Goal: Task Accomplishment & Management: Use online tool/utility

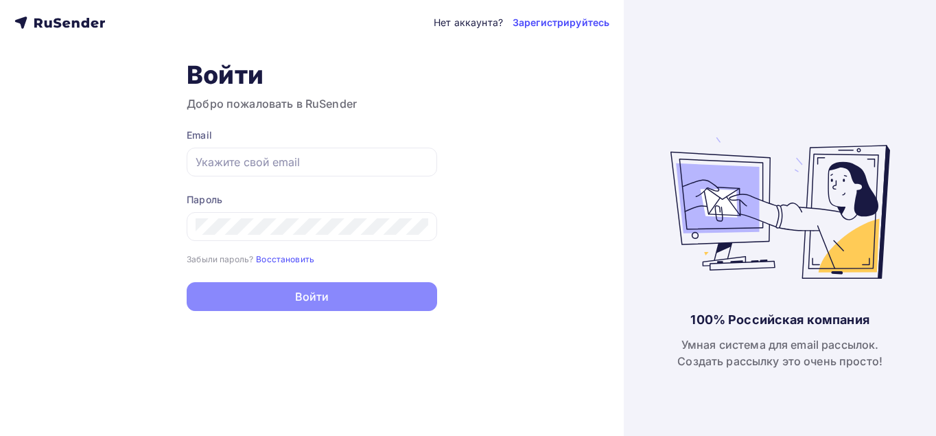
type input "[EMAIL_ADDRESS][DOMAIN_NAME]"
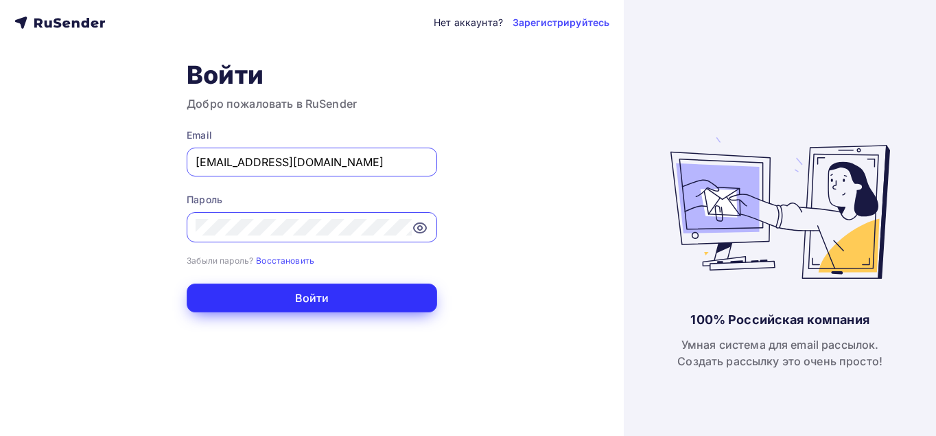
click at [332, 291] on button "Войти" at bounding box center [312, 297] width 250 height 29
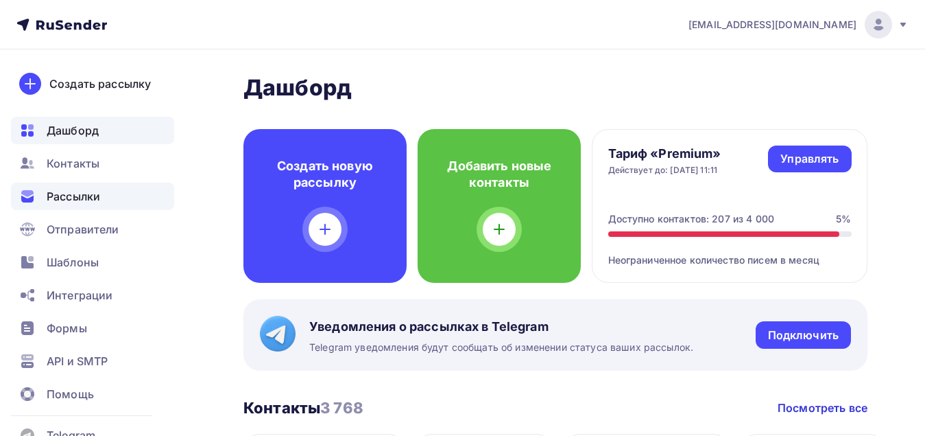
click at [94, 199] on span "Рассылки" at bounding box center [74, 196] width 54 height 16
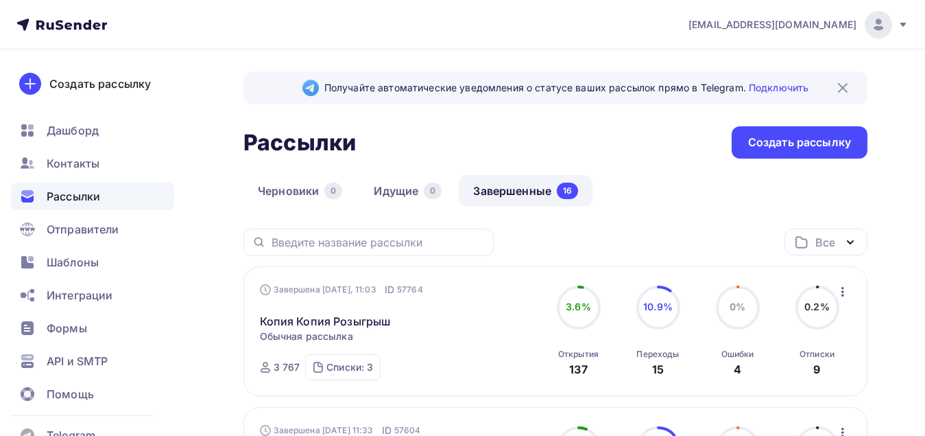
scroll to position [69, 0]
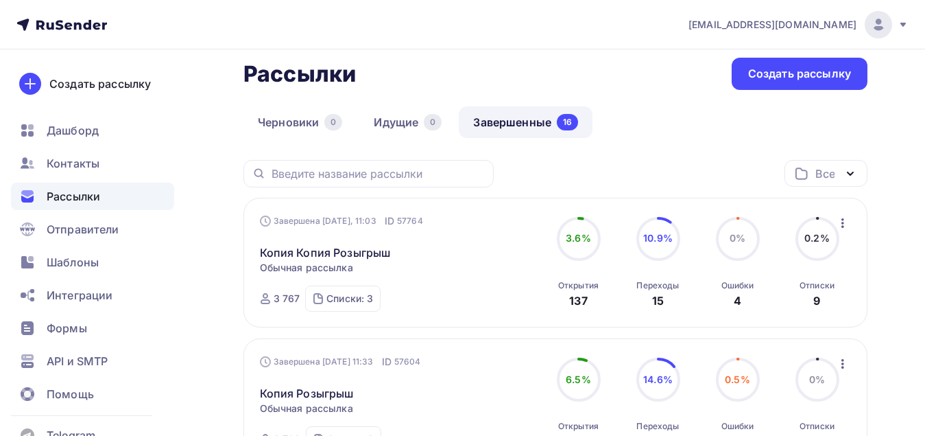
click at [844, 229] on icon "button" at bounding box center [843, 223] width 16 height 16
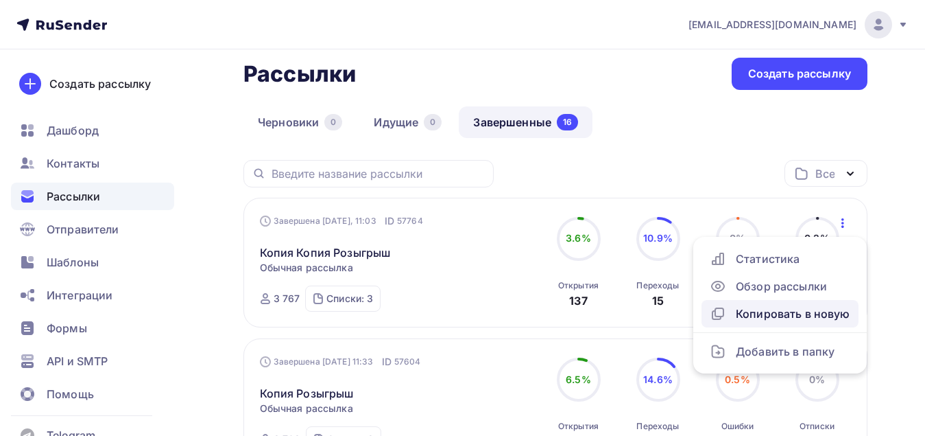
click at [805, 314] on div "Копировать в новую" at bounding box center [780, 313] width 141 height 16
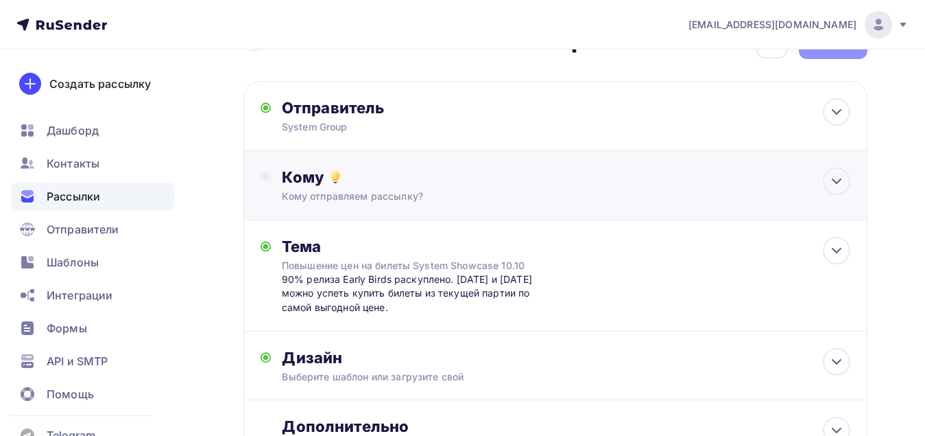
scroll to position [69, 0]
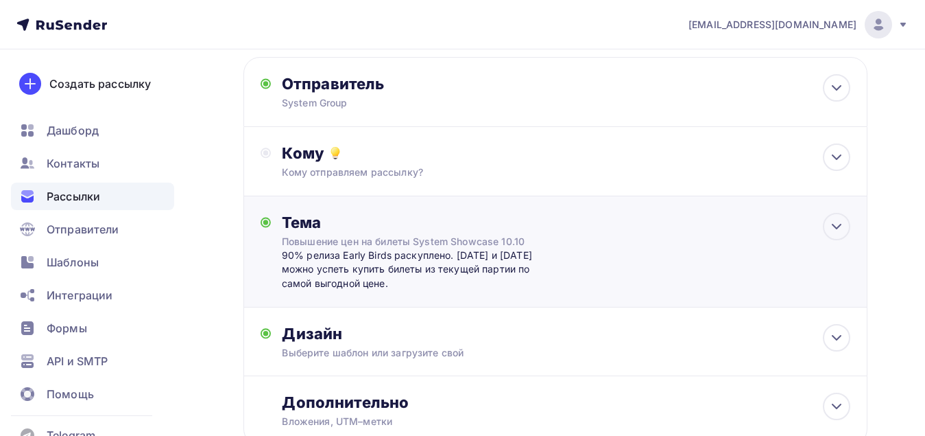
click at [566, 263] on div "Тема Повышение цен на билеты System Showcase 10.10 90% релиза Early Birds раску…" at bounding box center [556, 251] width 624 height 111
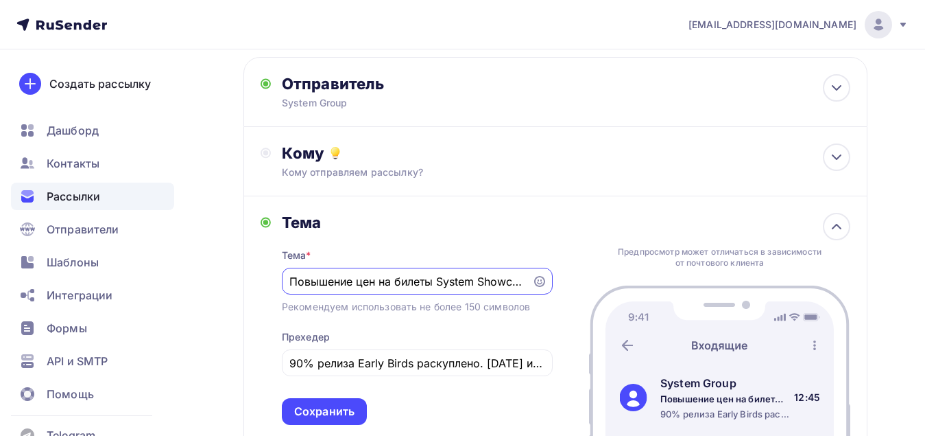
scroll to position [0, 0]
drag, startPoint x: 522, startPoint y: 285, endPoint x: 8, endPoint y: 259, distance: 515.1
click at [8, 259] on div "[EMAIL_ADDRESS][DOMAIN_NAME] Аккаунт Тарифы Выйти Создать рассылку [GEOGRAPHIC_…" at bounding box center [462, 299] width 925 height 737
type input "se 10.10"
drag, startPoint x: 345, startPoint y: 277, endPoint x: 270, endPoint y: 279, distance: 75.5
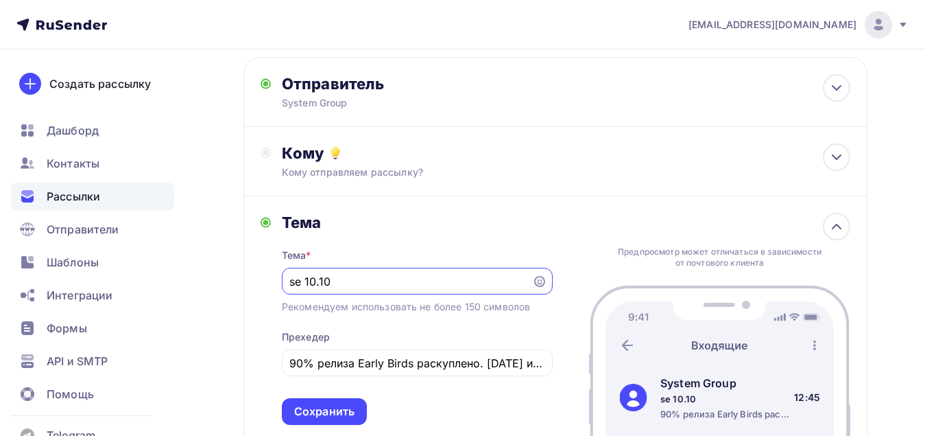
click at [270, 279] on div "Тема Тема * se 10.10 Рекомендуем использовать не более 150 символов Прехедер 90…" at bounding box center [407, 319] width 292 height 212
paste input "Ранние пташки раскуплены! Но мы выпустили ещё одну небольшую партию билетов на …"
type input "Ранние пташки раскуплены! Но мы выпустили ещё одну небольшую партию билетов на …"
type input "Повышение цен на билеты System Showcase 10.10"
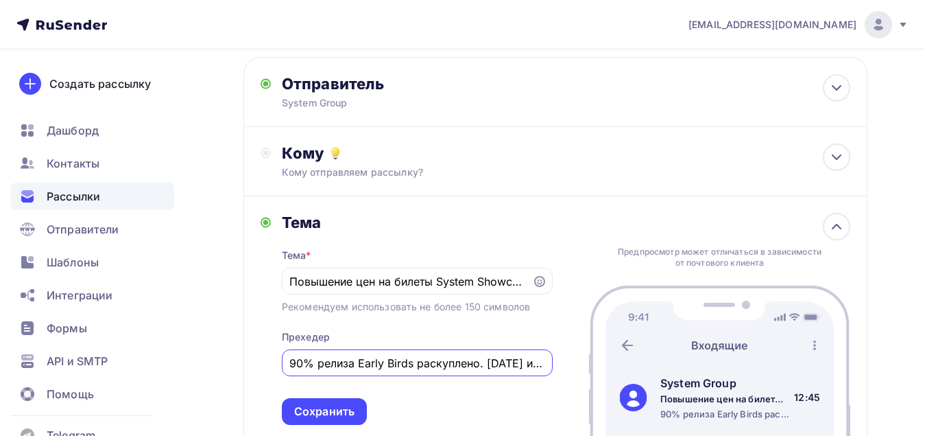
drag, startPoint x: 508, startPoint y: 363, endPoint x: -1, endPoint y: 340, distance: 509.5
click at [0, 340] on html "[EMAIL_ADDRESS][DOMAIN_NAME] Аккаунт Тарифы Выйти Создать рассылку [GEOGRAPHIC_…" at bounding box center [462, 149] width 925 height 436
drag, startPoint x: 508, startPoint y: 364, endPoint x: 49, endPoint y: 362, distance: 459.6
click at [8, 364] on div "[EMAIL_ADDRESS][DOMAIN_NAME] Аккаунт Тарифы Выйти Создать рассылку [GEOGRAPHIC_…" at bounding box center [462, 299] width 925 height 737
drag, startPoint x: 549, startPoint y: 364, endPoint x: 166, endPoint y: 370, distance: 383.5
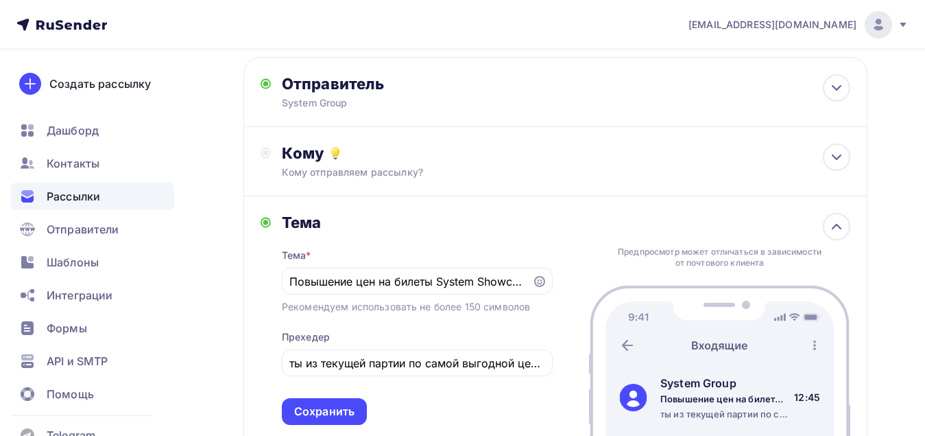
click at [153, 372] on div "[EMAIL_ADDRESS][DOMAIN_NAME] Аккаунт Тарифы Выйти Создать рассылку [GEOGRAPHIC_…" at bounding box center [462, 299] width 925 height 737
click at [418, 351] on div "ты из текущей партии по самой выгодной цене." at bounding box center [417, 362] width 271 height 27
click at [460, 369] on input "ты из текущей партии по самой выгодной цене." at bounding box center [416, 363] width 255 height 16
drag, startPoint x: 514, startPoint y: 364, endPoint x: 108, endPoint y: 371, distance: 406.8
click at [108, 371] on div "[EMAIL_ADDRESS][DOMAIN_NAME] Аккаунт Тарифы Выйти Создать рассылку [GEOGRAPHIC_…" at bounding box center [462, 299] width 925 height 737
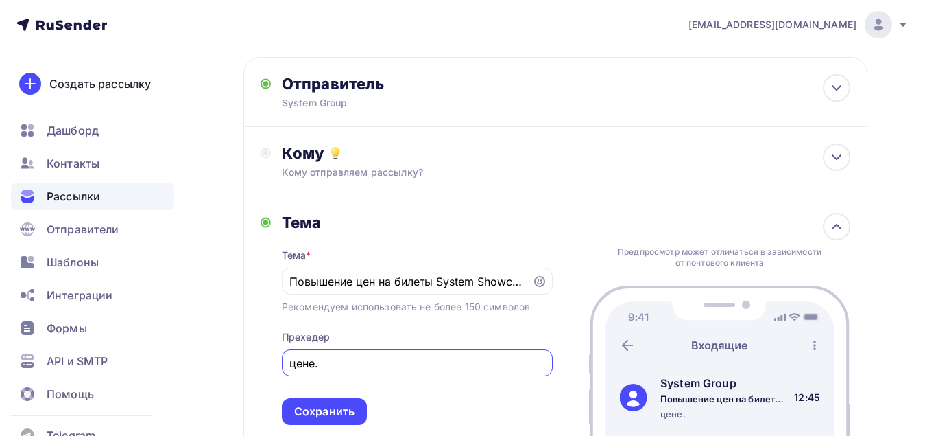
type input "цене."
drag, startPoint x: 417, startPoint y: 346, endPoint x: 400, endPoint y: 355, distance: 19.3
click at [400, 355] on div "Тема * Повышение цен на билеты System Showcase 10.10 Рекомендуем использовать н…" at bounding box center [417, 328] width 271 height 193
drag, startPoint x: 392, startPoint y: 364, endPoint x: 220, endPoint y: 364, distance: 171.5
click at [220, 364] on div "Назад Копия Копия Копия Розыгрыш Копия Копия Копия Розыгрыш Закончить позже Пер…" at bounding box center [462, 324] width 925 height 687
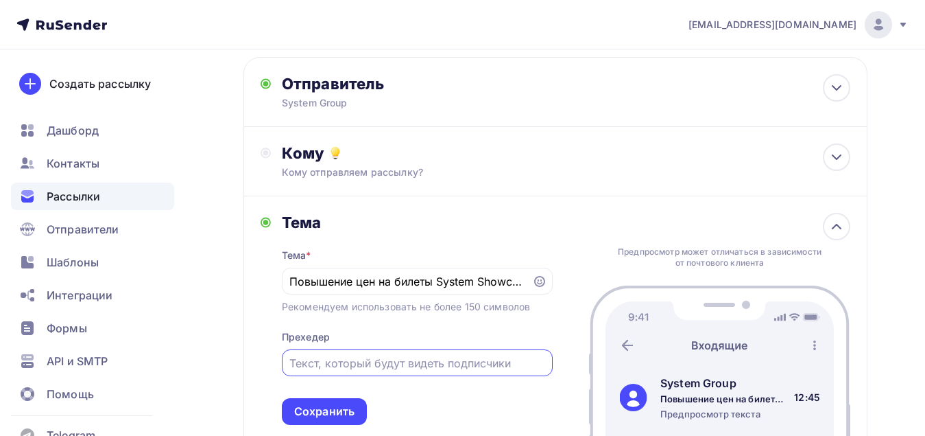
paste input "Ранние пташки раскуплены! Но мы выпустили ещё одну небольшую партию билетов на …"
type input "Ранние пташки раскуплены! Но мы выпустили ещё одну небольшую партию билетов на …"
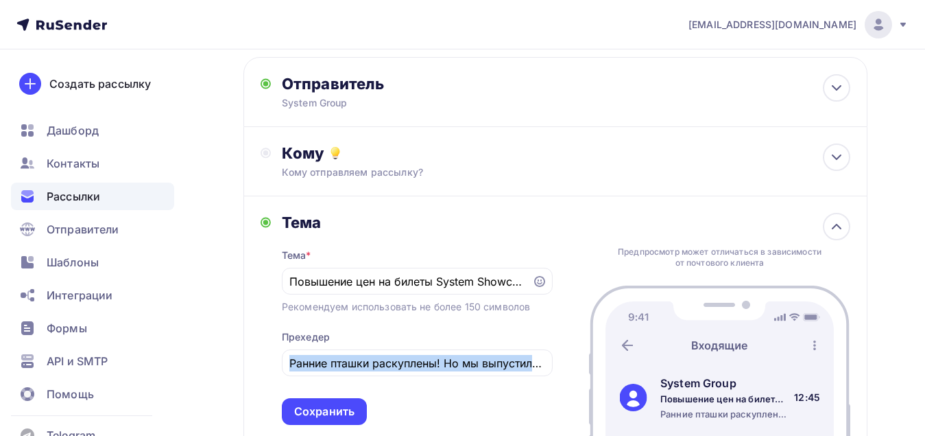
drag, startPoint x: 470, startPoint y: 372, endPoint x: 256, endPoint y: 367, distance: 214.1
click at [205, 369] on div "Назад Копия Копия Копия Розыгрыш Копия Копия Копия Розыгрыш Закончить позже Пер…" at bounding box center [462, 324] width 925 height 687
click at [296, 364] on input "Ранние пташки раскуплены! Но мы выпустили ещё одну небольшую партию билетов на …" at bounding box center [416, 363] width 255 height 16
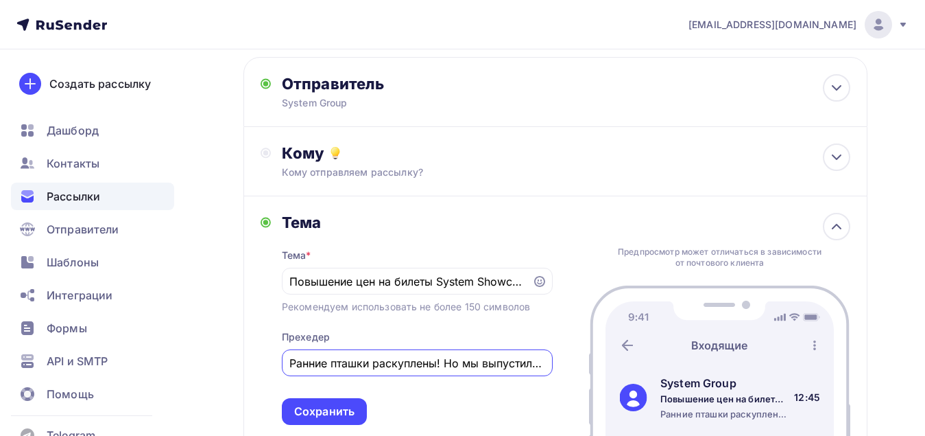
drag, startPoint x: 289, startPoint y: 363, endPoint x: 226, endPoint y: 363, distance: 63.8
click at [226, 363] on div "Назад Копия Копия Копия Розыгрыш Копия Копия Копия Розыгрыш Закончить позже Пер…" at bounding box center [462, 324] width 925 height 687
drag, startPoint x: 438, startPoint y: 282, endPoint x: -1, endPoint y: 254, distance: 439.2
click at [0, 254] on html "[EMAIL_ADDRESS][DOMAIN_NAME] Аккаунт Тарифы Выйти Создать рассылку [GEOGRAPHIC_…" at bounding box center [462, 149] width 925 height 436
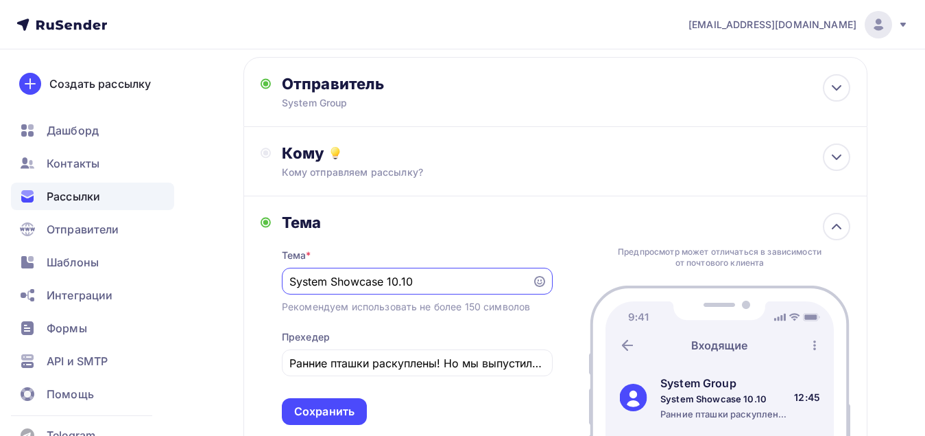
click at [449, 281] on input "System Showcase 10.10" at bounding box center [406, 281] width 235 height 16
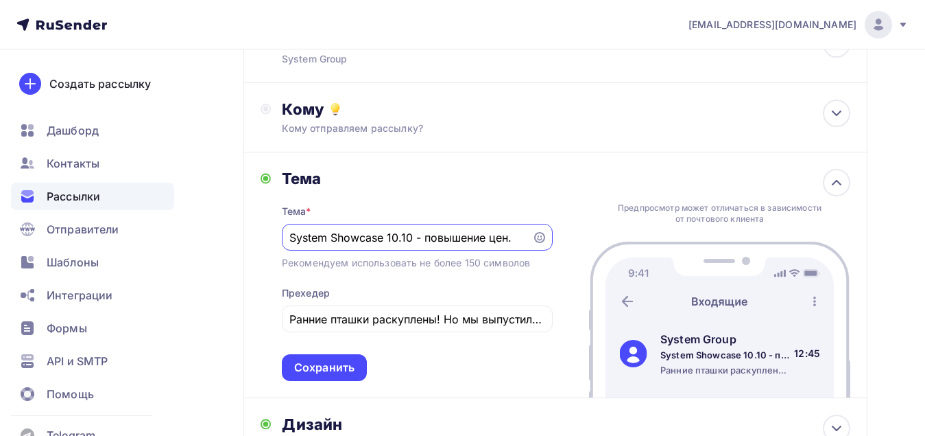
scroll to position [137, 0]
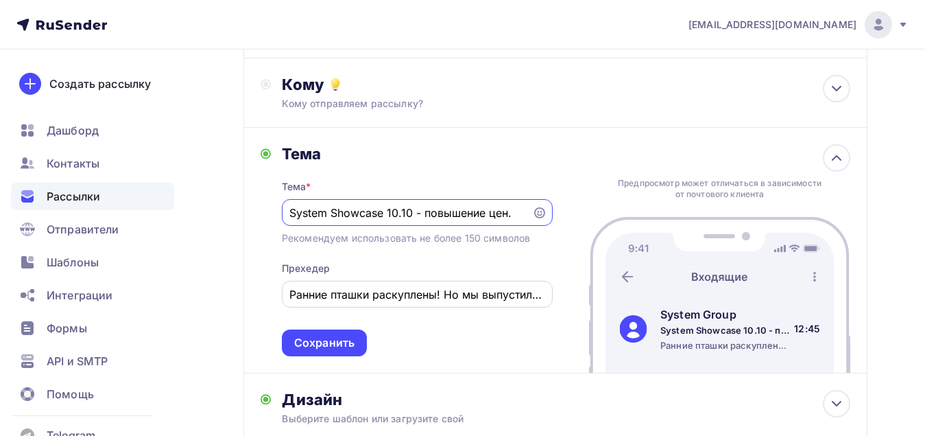
type input "System Showcase 10.10 - повышение цен."
click at [401, 298] on input "Ранние пташки раскуплены! Но мы выпустили ещё одну небольшую партию билетов на …" at bounding box center [416, 294] width 255 height 16
drag, startPoint x: 416, startPoint y: 298, endPoint x: 574, endPoint y: 311, distance: 158.9
click at [606, 301] on div "Тема Тема * System Showcase 10.10 - повышение цен. Рекомендуем использовать не …" at bounding box center [556, 251] width 624 height 246
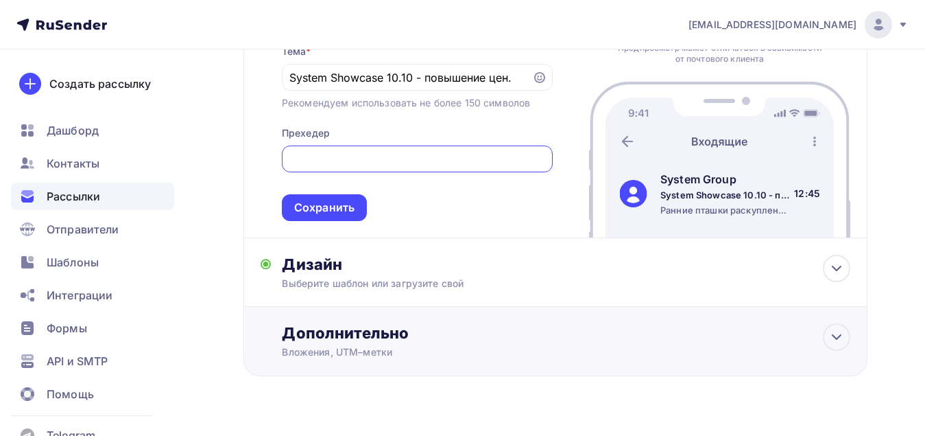
scroll to position [301, 0]
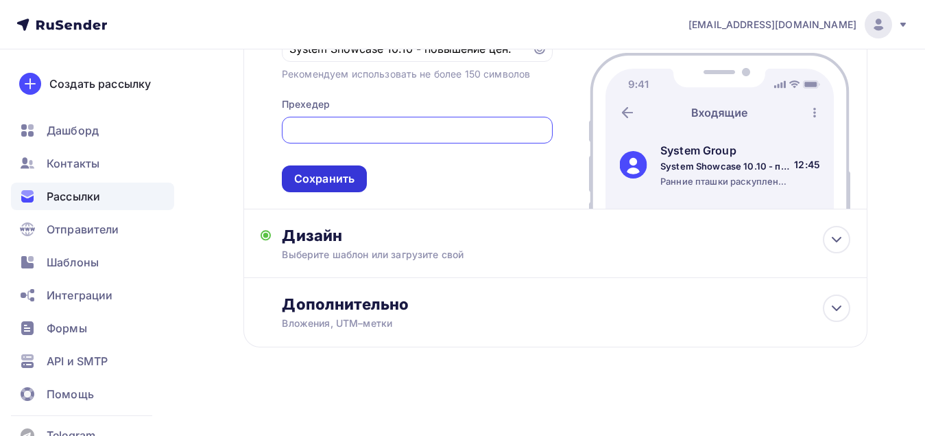
click at [322, 176] on div "Сохранить" at bounding box center [324, 179] width 60 height 16
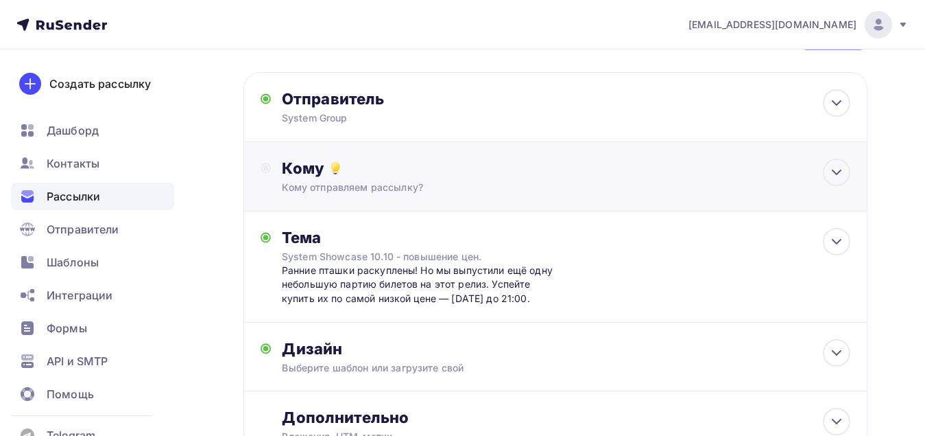
scroll to position [29, 0]
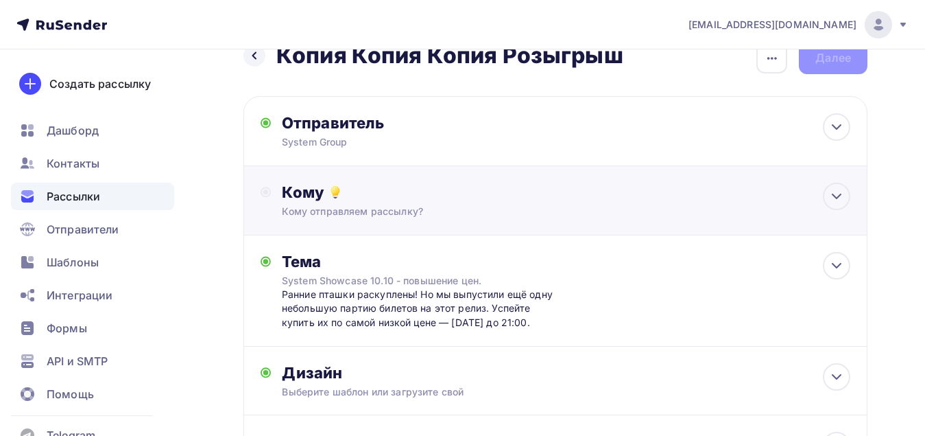
click at [379, 209] on div "Кому отправляем рассылку?" at bounding box center [538, 211] width 512 height 14
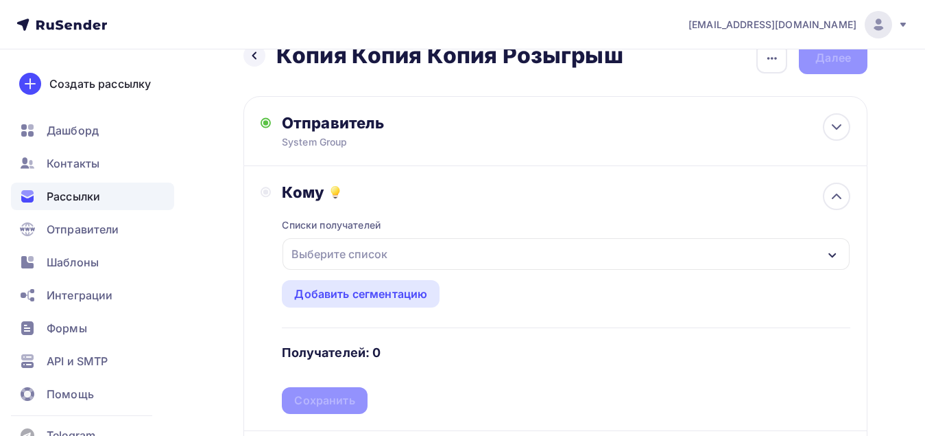
click at [375, 251] on div "Выберите список" at bounding box center [339, 253] width 107 height 25
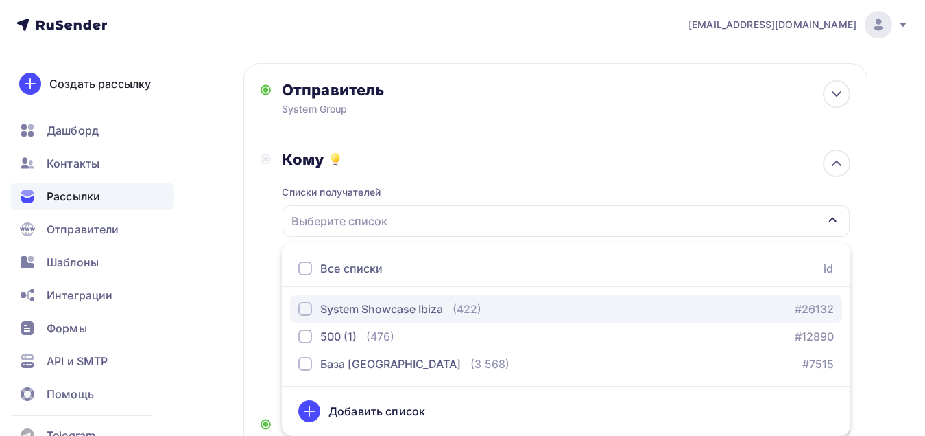
click at [298, 310] on button "System Showcase Ibiza (422) #26132" at bounding box center [566, 308] width 552 height 27
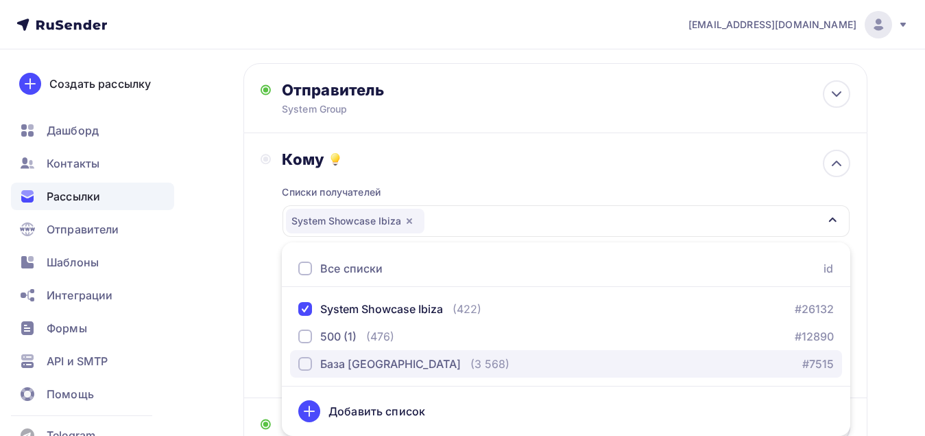
click at [300, 366] on div "button" at bounding box center [305, 364] width 14 height 14
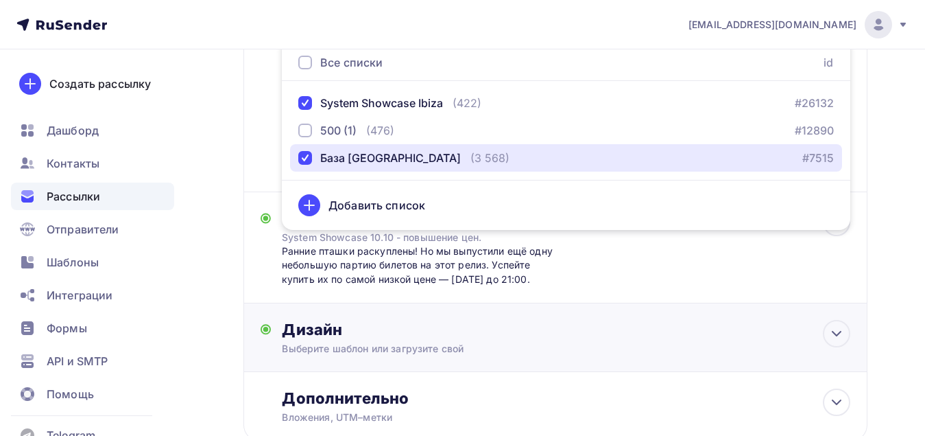
scroll to position [337, 0]
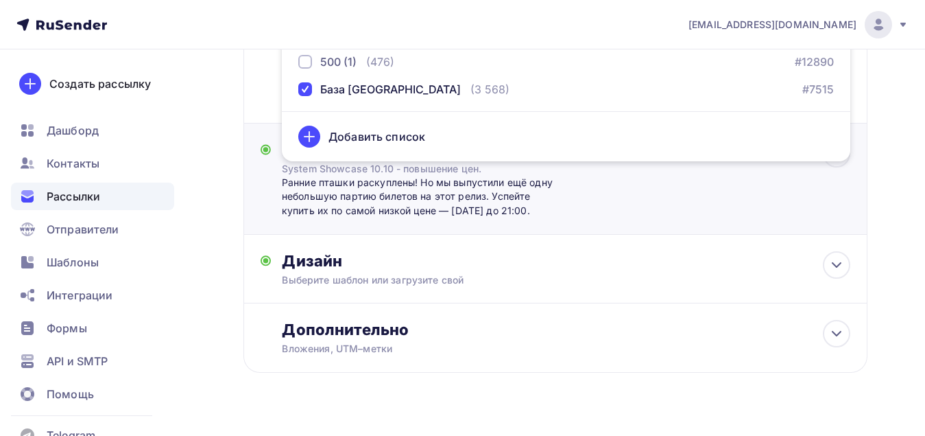
click at [667, 204] on div "Тема System Showcase 10.10 - повышение цен. Ранние пташки раскуплены! Но мы вып…" at bounding box center [556, 178] width 624 height 111
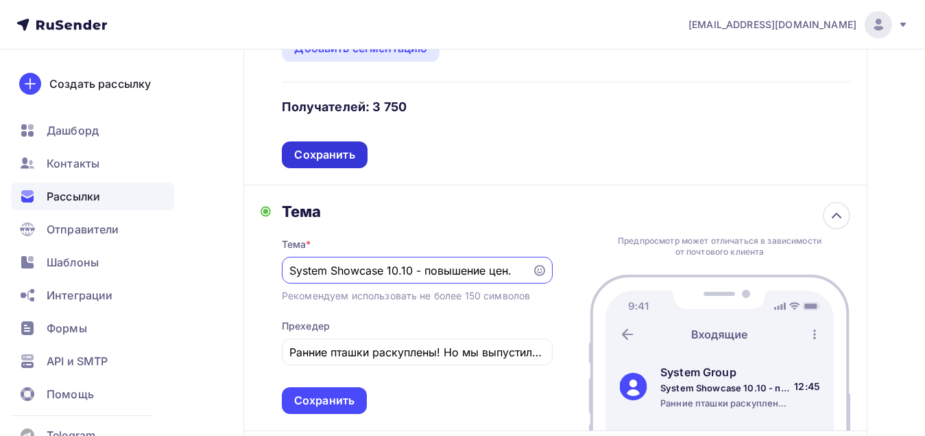
scroll to position [251, 0]
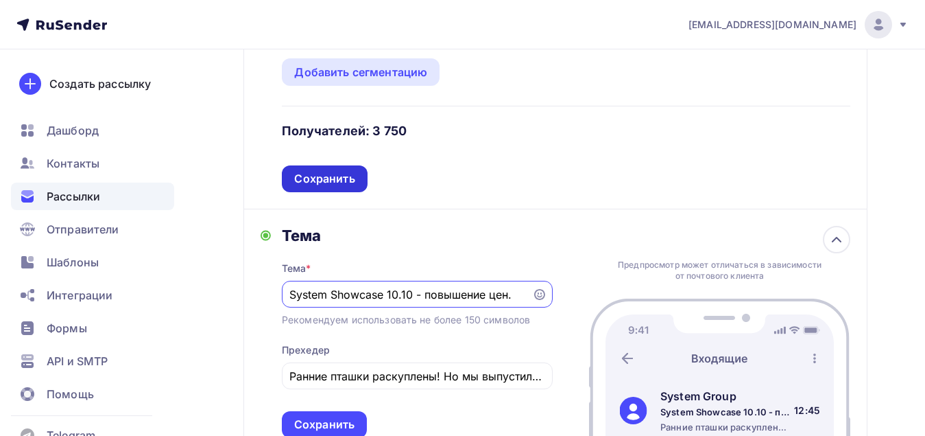
click at [328, 185] on div "Сохранить" at bounding box center [324, 179] width 60 height 16
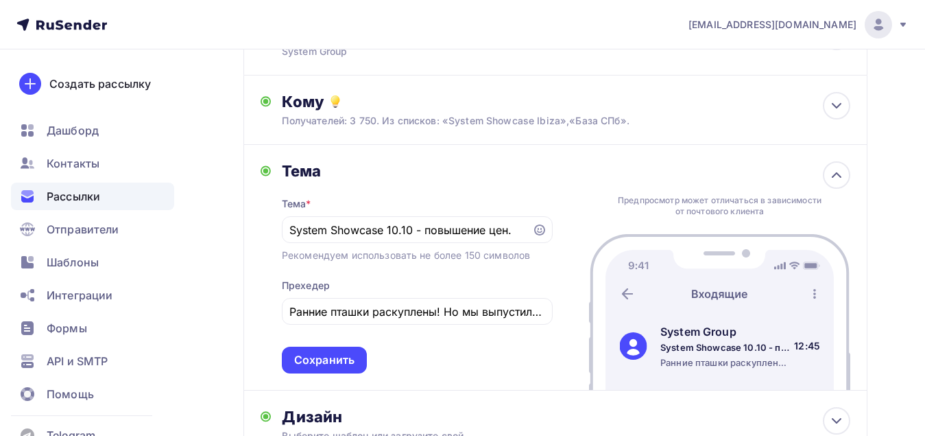
scroll to position [137, 0]
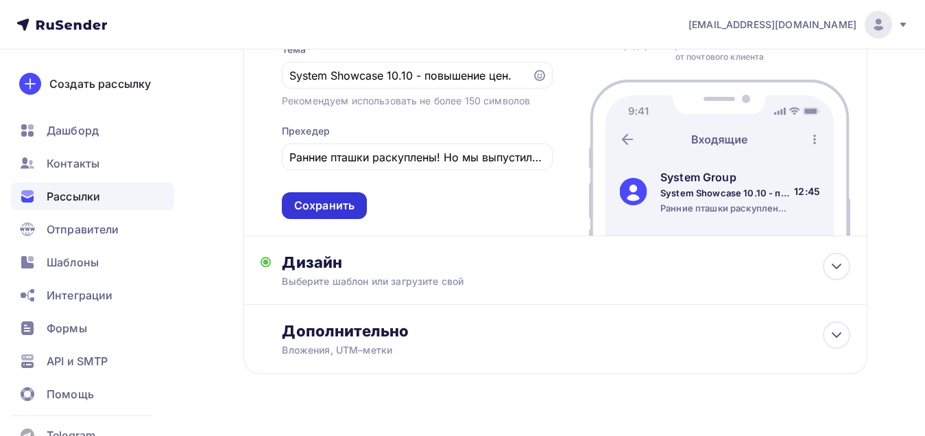
click at [327, 209] on div "Сохранить" at bounding box center [324, 206] width 60 height 16
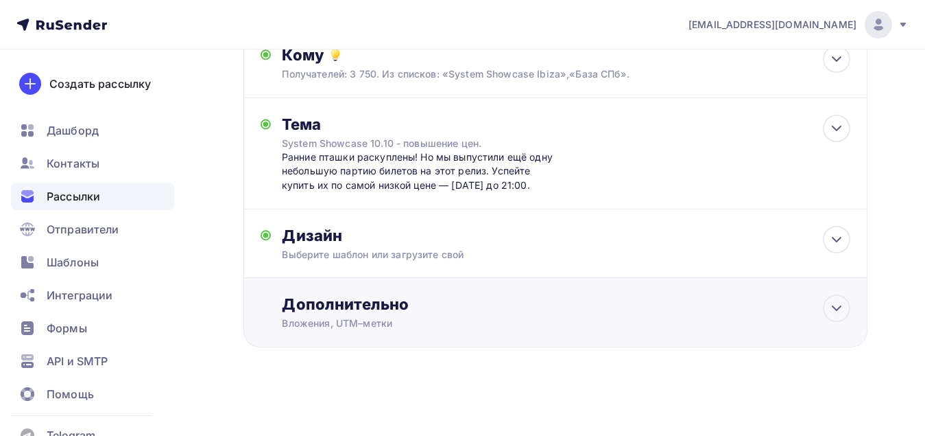
scroll to position [167, 0]
click at [506, 256] on div "Выберите шаблон или загрузите свой" at bounding box center [538, 255] width 512 height 14
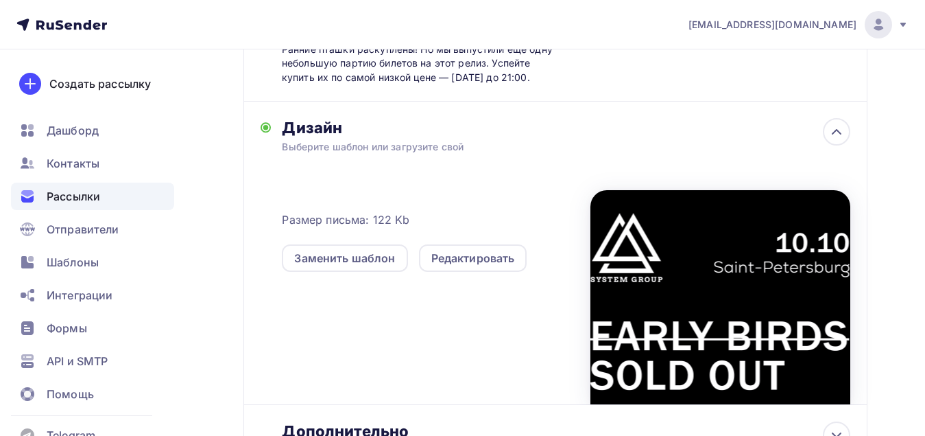
scroll to position [401, 0]
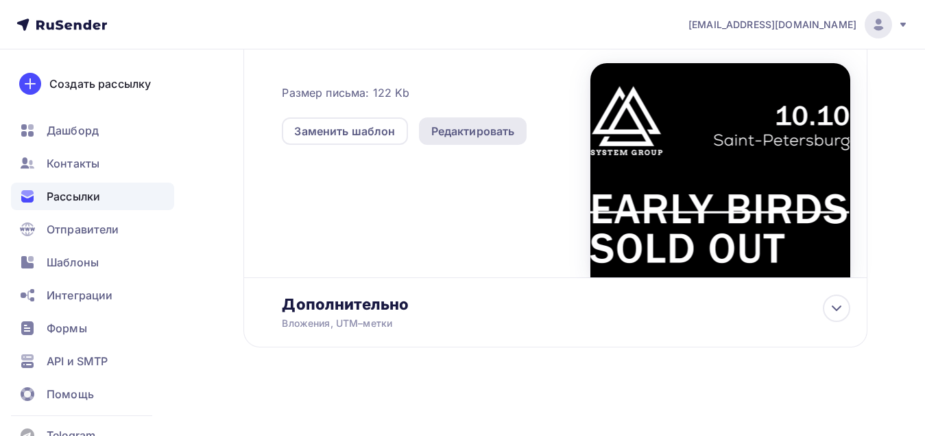
click at [501, 141] on div "Редактировать" at bounding box center [473, 130] width 108 height 27
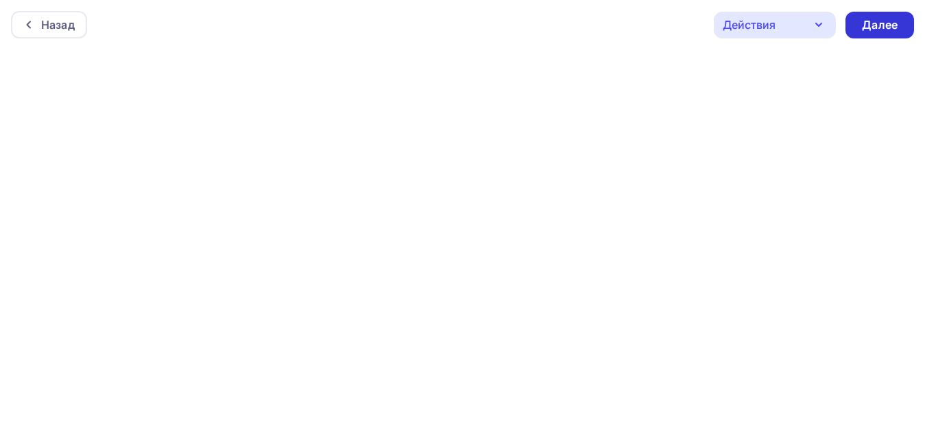
click at [883, 28] on div "Далее" at bounding box center [880, 25] width 36 height 16
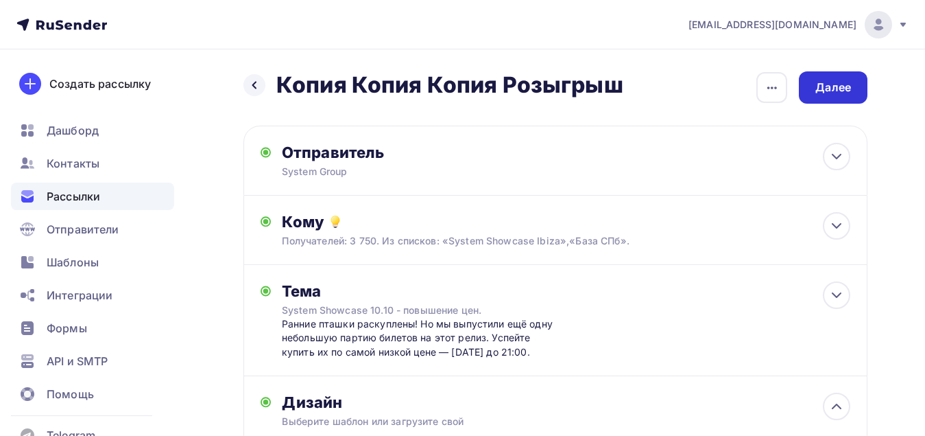
click at [842, 90] on div "Далее" at bounding box center [834, 88] width 36 height 16
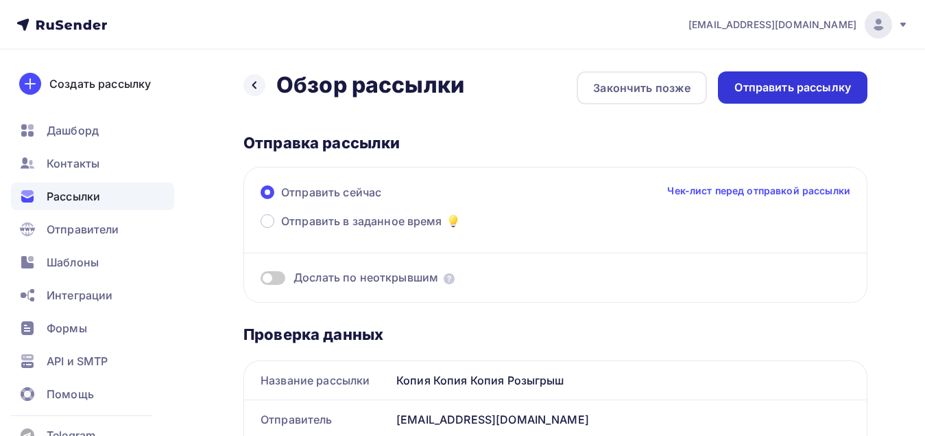
click at [755, 88] on div "Отправить рассылку" at bounding box center [793, 88] width 117 height 16
